Goal: Information Seeking & Learning: Learn about a topic

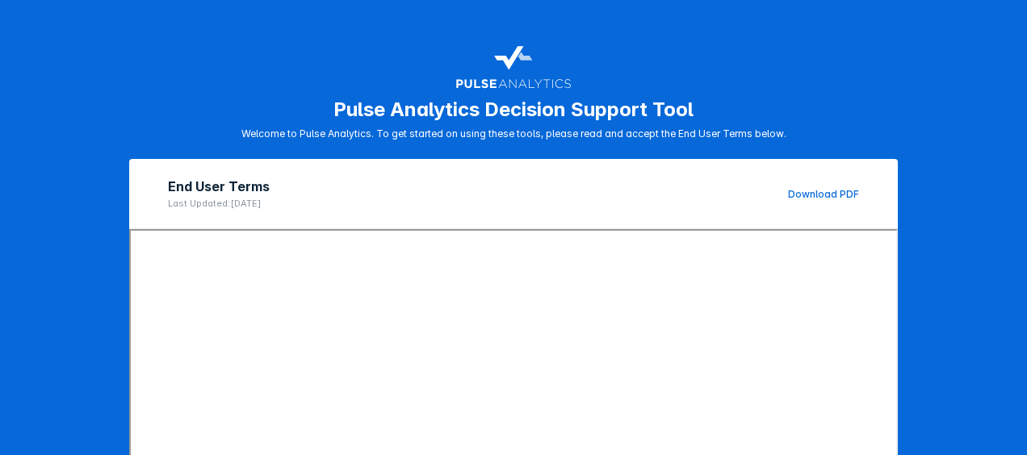
scroll to position [312, 0]
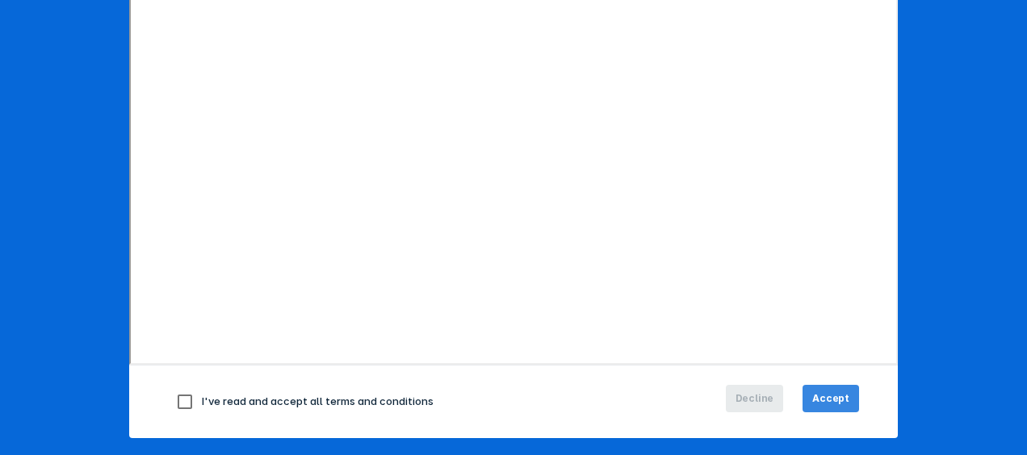
click at [836, 398] on span "Accept" at bounding box center [830, 399] width 37 height 15
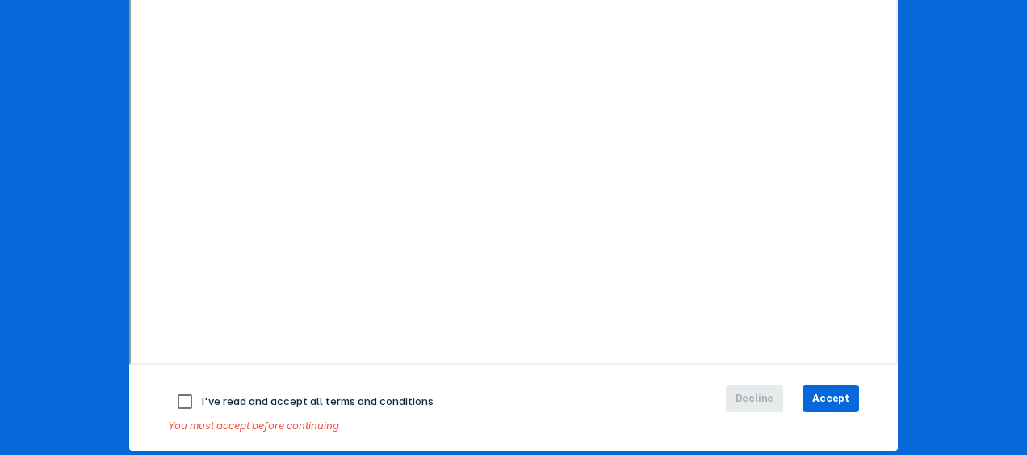
click at [175, 400] on input "checkbox" at bounding box center [185, 402] width 34 height 34
checkbox input "true"
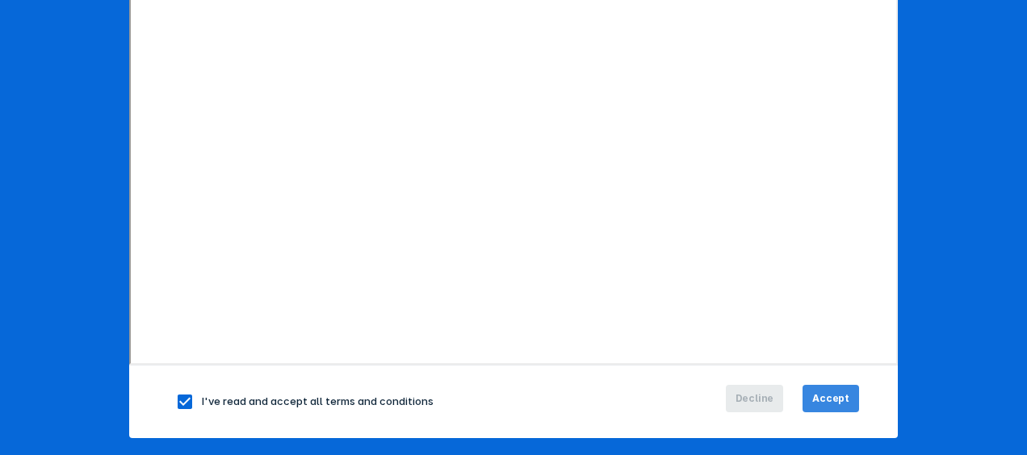
click at [825, 397] on span "Accept" at bounding box center [830, 399] width 37 height 15
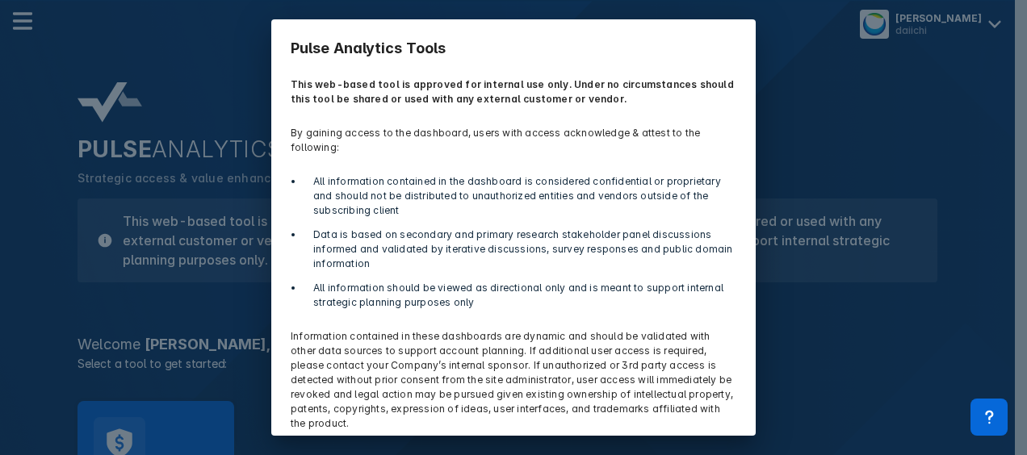
scroll to position [61, 0]
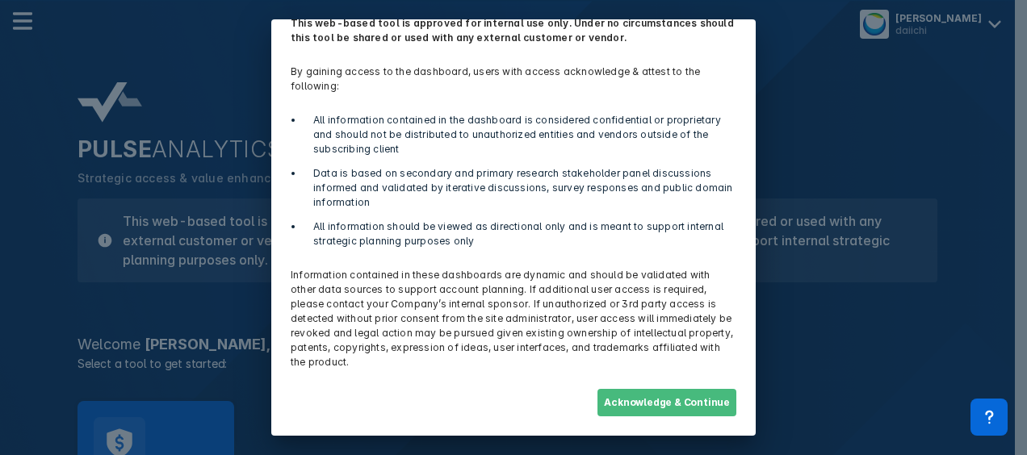
click at [685, 404] on button "Acknowledge & Continue" at bounding box center [666, 402] width 139 height 27
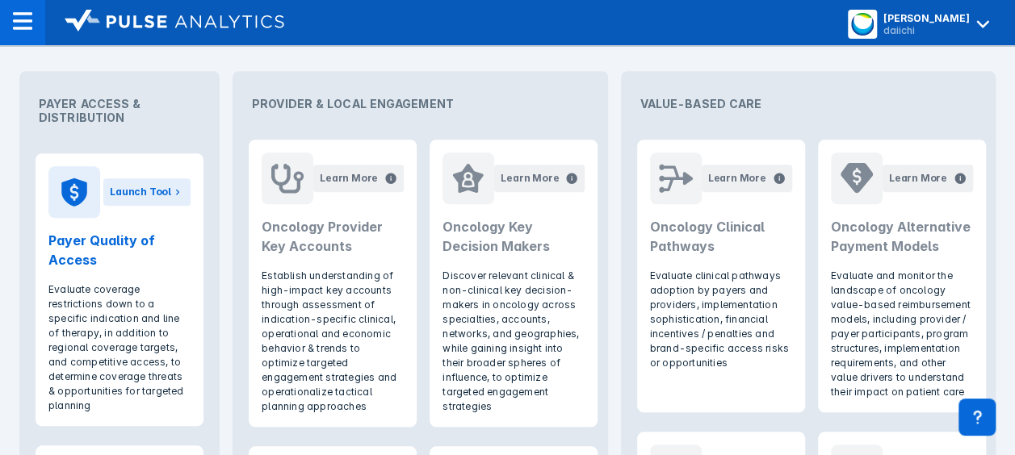
scroll to position [688, 0]
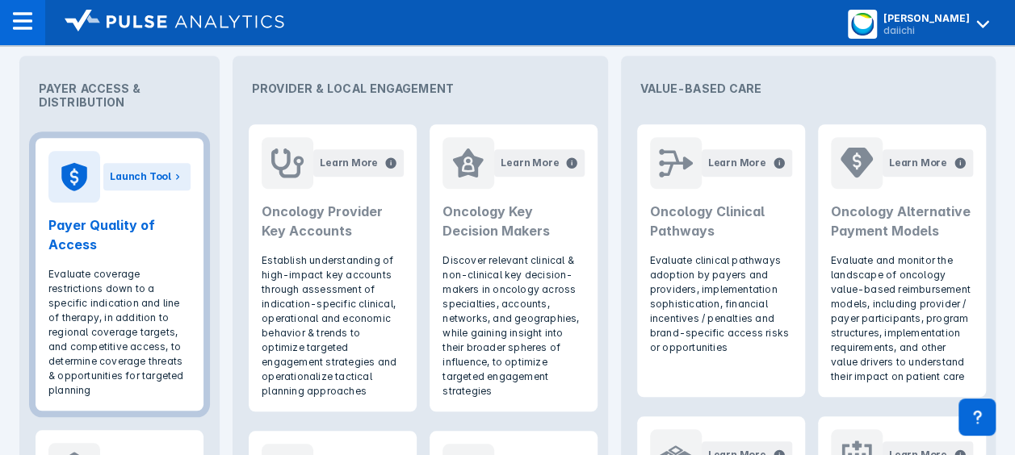
click at [139, 237] on h2 "Payer Quality of Access" at bounding box center [119, 235] width 142 height 39
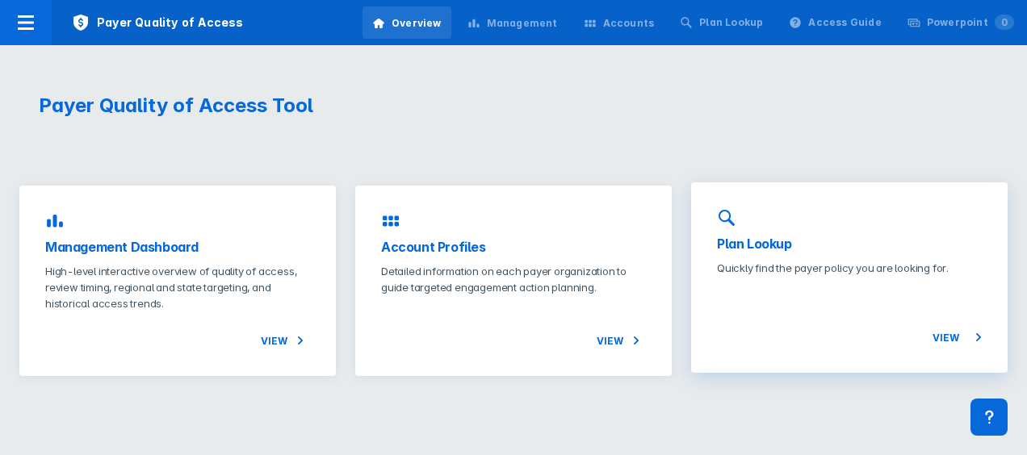
click at [956, 343] on span "View" at bounding box center [956, 337] width 49 height 19
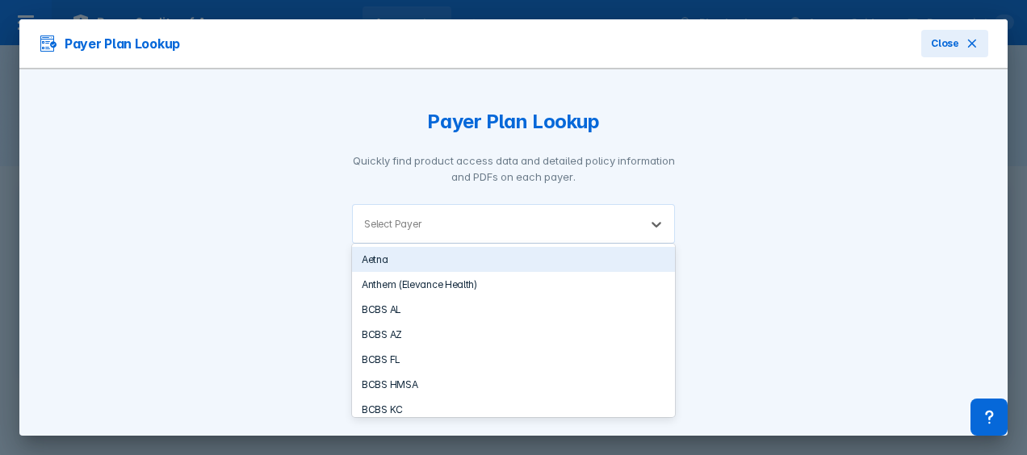
click at [517, 212] on div "Select Payer" at bounding box center [496, 224] width 286 height 38
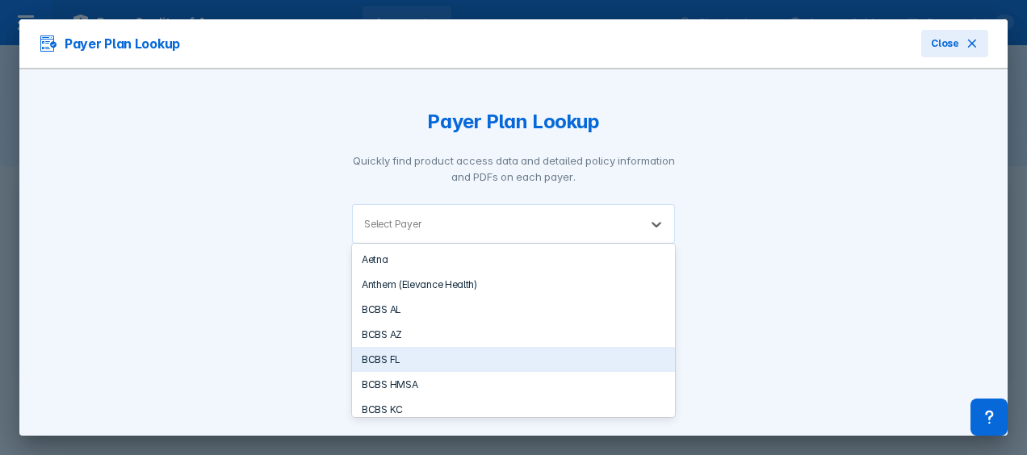
click at [442, 357] on div "BCBS FL" at bounding box center [513, 359] width 323 height 25
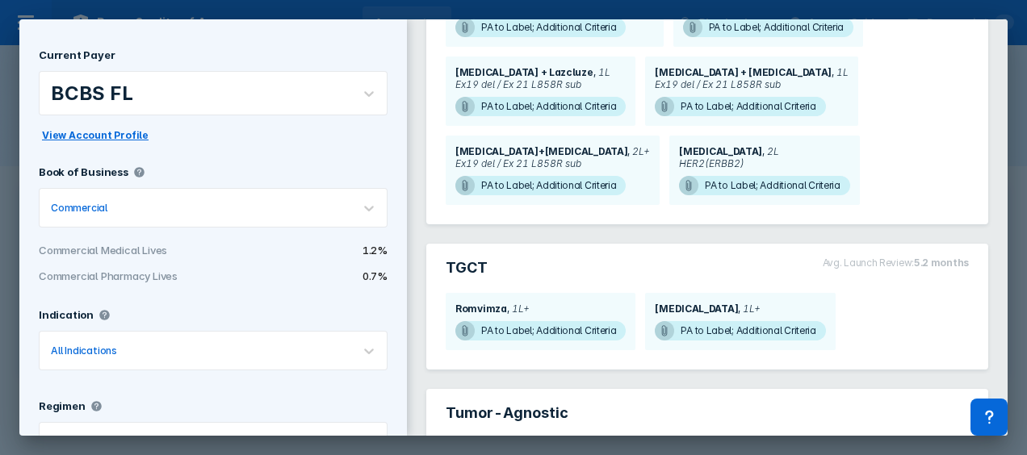
scroll to position [422, 0]
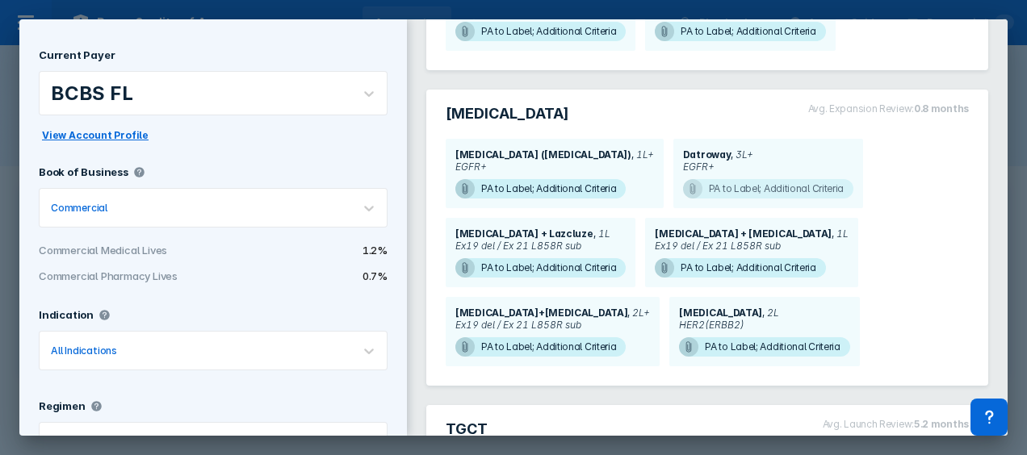
click at [750, 188] on span "PA to Label; Additional Criteria" at bounding box center [768, 188] width 170 height 19
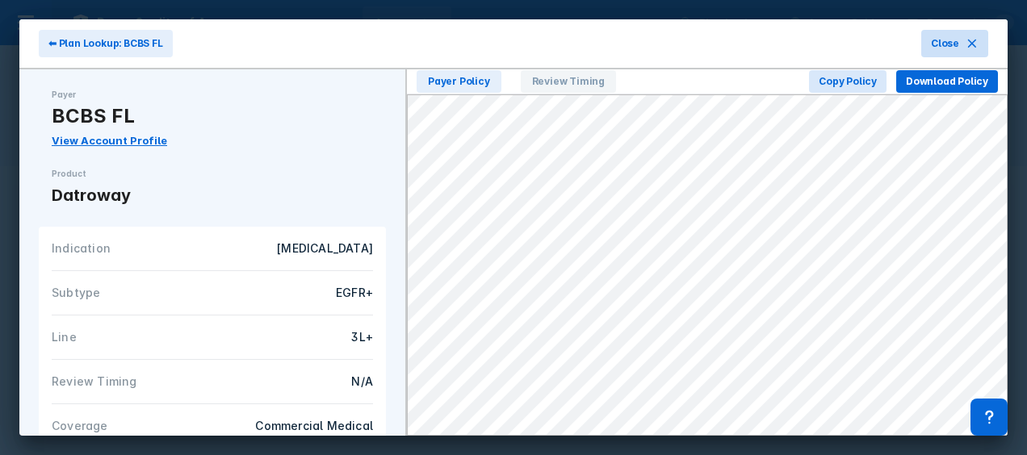
click at [947, 51] on button "Close" at bounding box center [954, 43] width 67 height 27
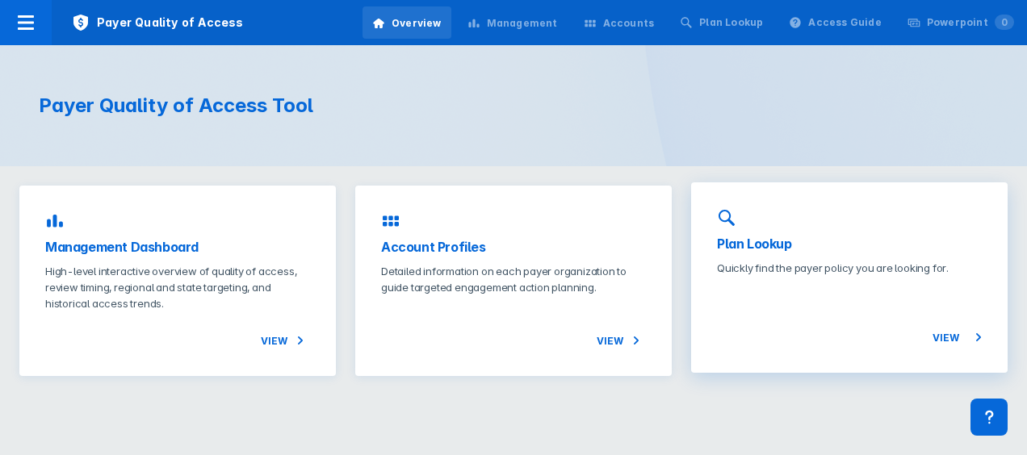
click at [942, 341] on span "View" at bounding box center [956, 337] width 49 height 19
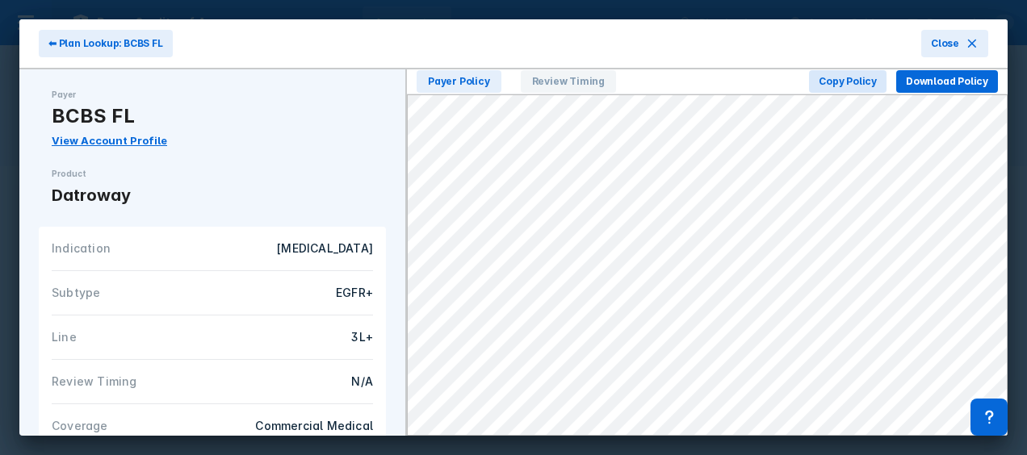
click at [98, 143] on link "View Account Profile" at bounding box center [109, 140] width 115 height 13
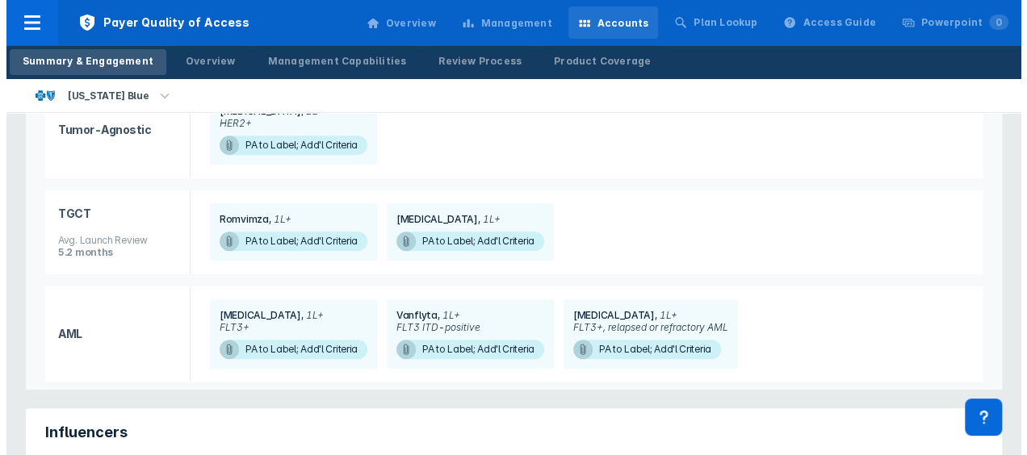
scroll to position [255, 0]
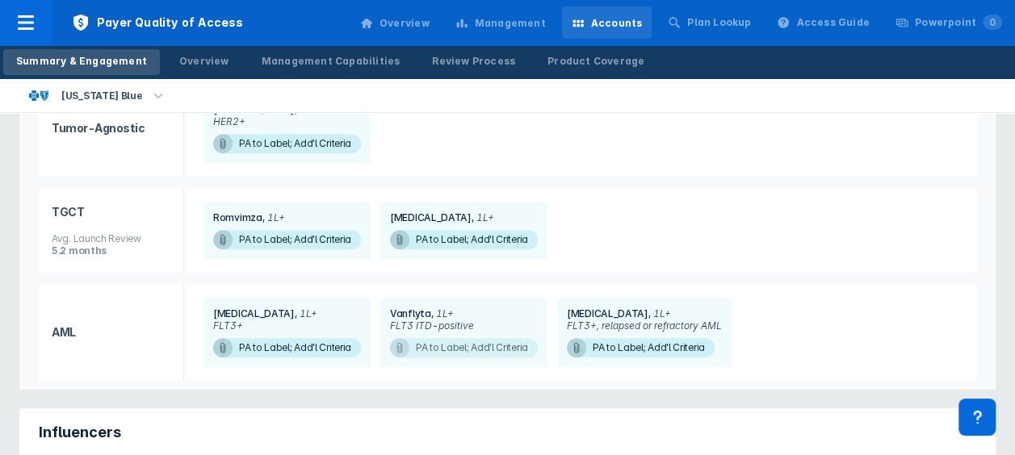
click at [460, 338] on span "PA to Label; Add'l Criteria" at bounding box center [464, 347] width 148 height 19
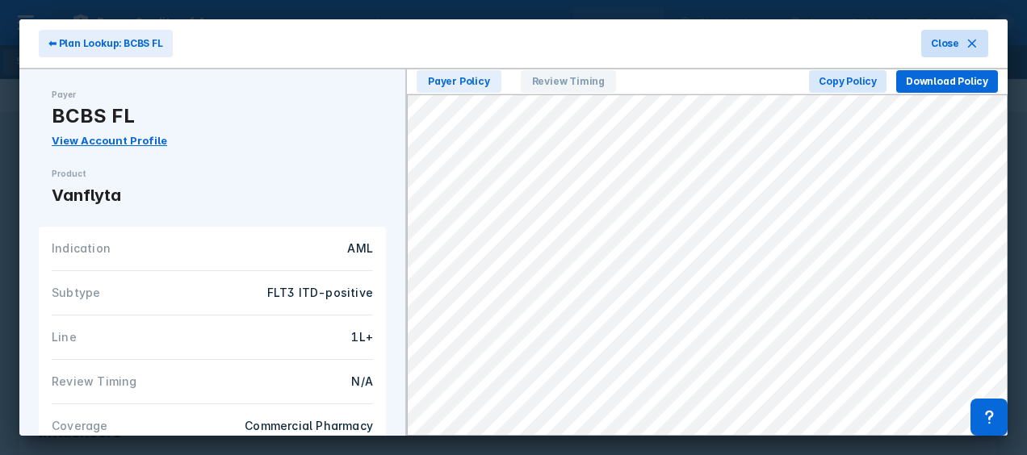
click at [941, 44] on span "Close" at bounding box center [945, 43] width 28 height 15
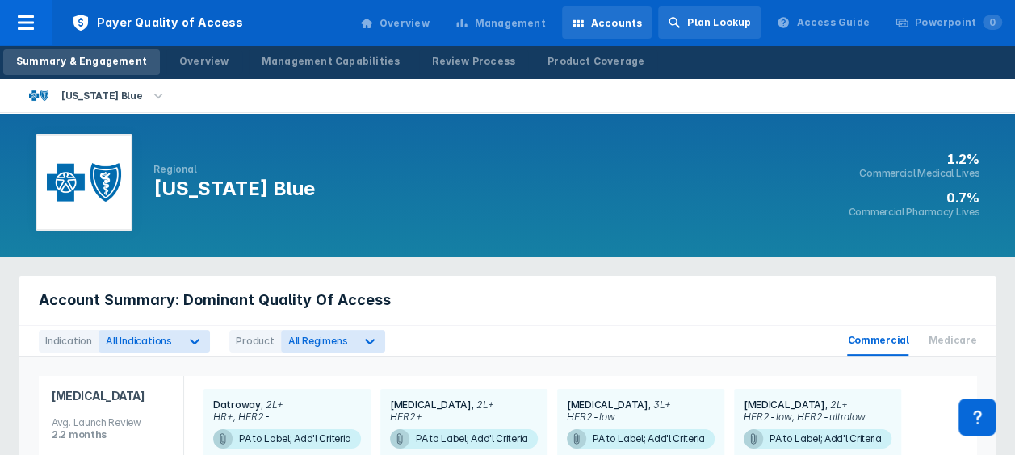
click at [734, 24] on div "Plan Lookup" at bounding box center [719, 22] width 64 height 15
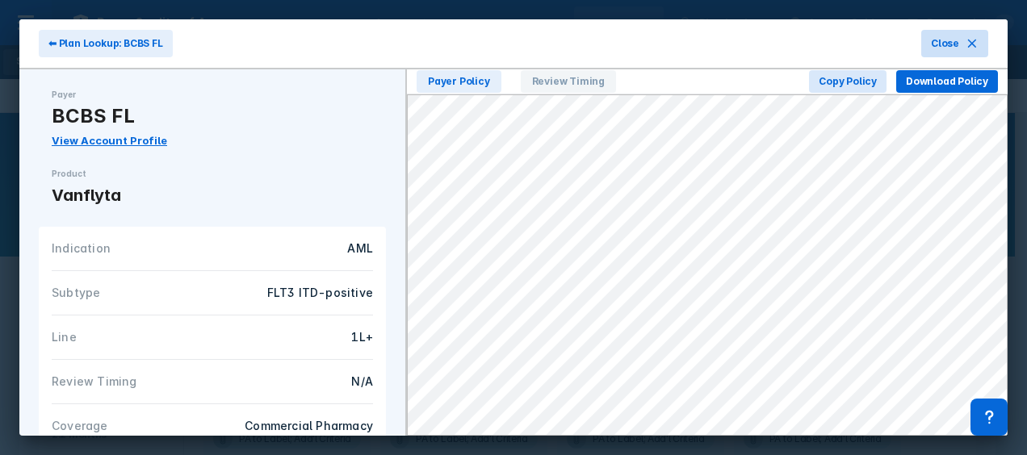
click at [963, 44] on button "Close" at bounding box center [954, 43] width 67 height 27
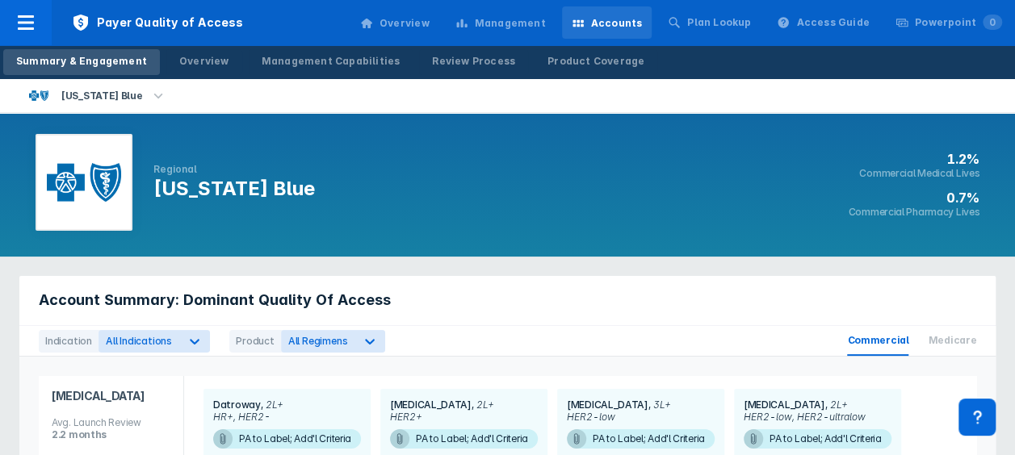
click at [153, 97] on icon "button" at bounding box center [157, 95] width 9 height 5
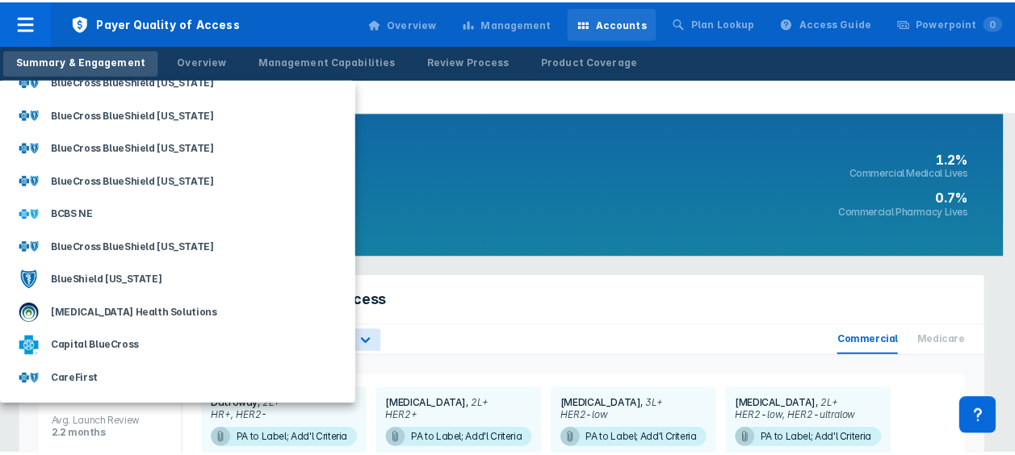
scroll to position [538, 0]
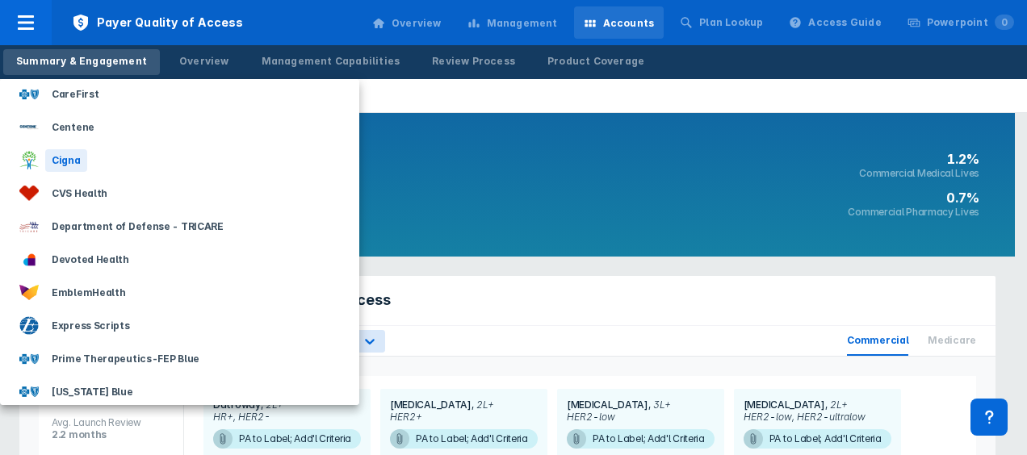
click at [66, 163] on div "Cigna" at bounding box center [66, 160] width 42 height 23
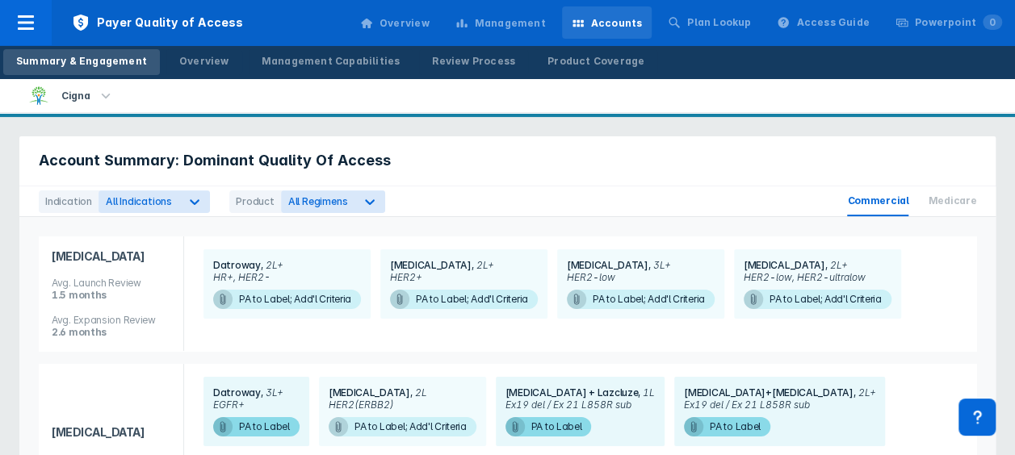
scroll to position [226, 0]
